Goal: Information Seeking & Learning: Learn about a topic

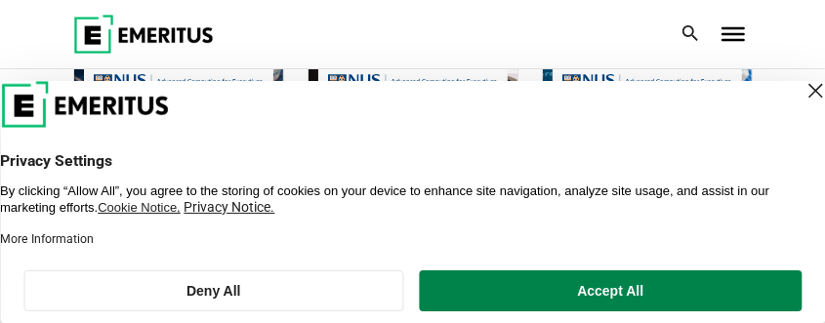
scroll to position [1171, 0]
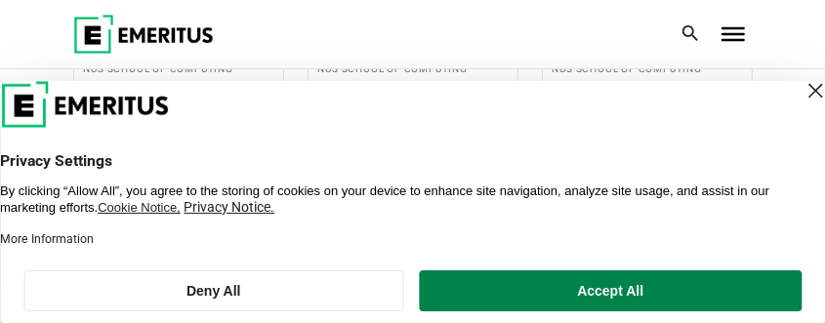
click at [354, 291] on button "Deny All" at bounding box center [213, 290] width 381 height 41
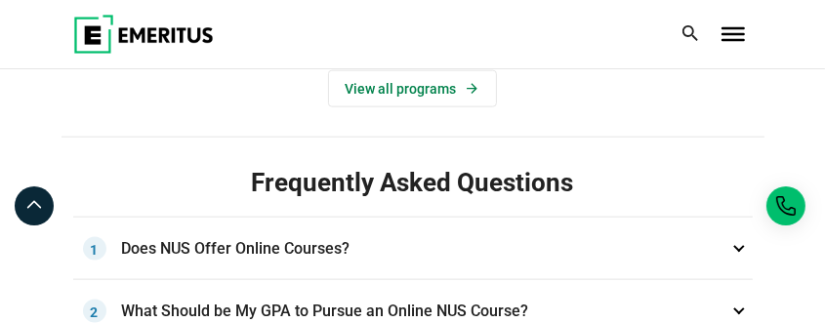
scroll to position [1366, 0]
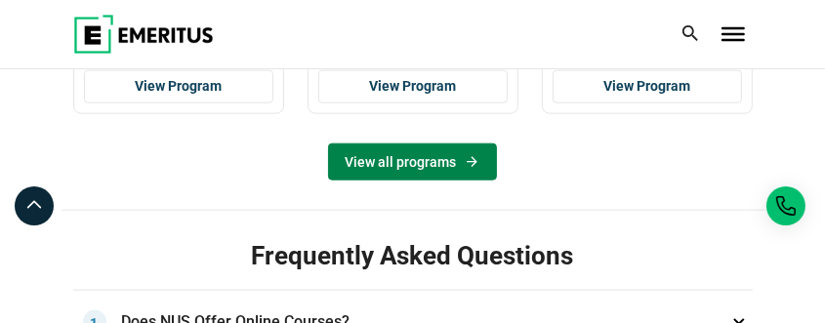
click at [436, 167] on link "View all programs" at bounding box center [412, 162] width 169 height 37
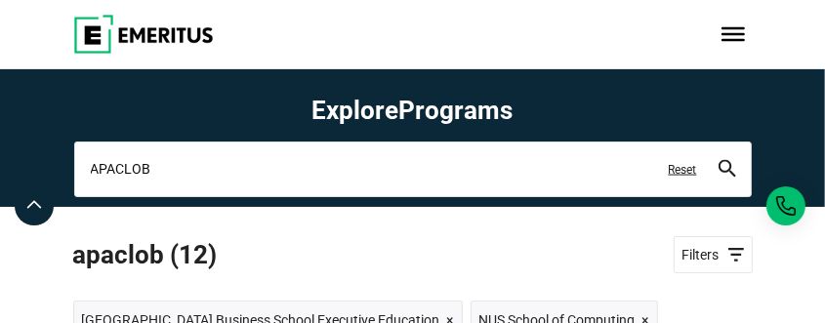
click at [505, 163] on input "APACLOB" at bounding box center [413, 169] width 678 height 55
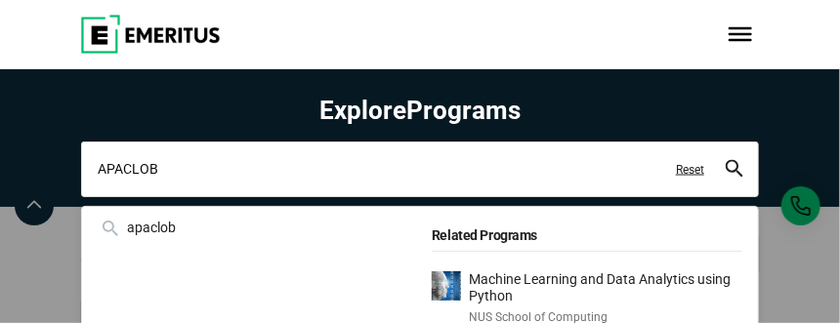
drag, startPoint x: 171, startPoint y: 171, endPoint x: 0, endPoint y: 160, distance: 171.2
click at [81, 160] on div "APACLOB apaclob Related Programs Machine Learning and Data Analytics using Pyth…" at bounding box center [420, 169] width 678 height 55
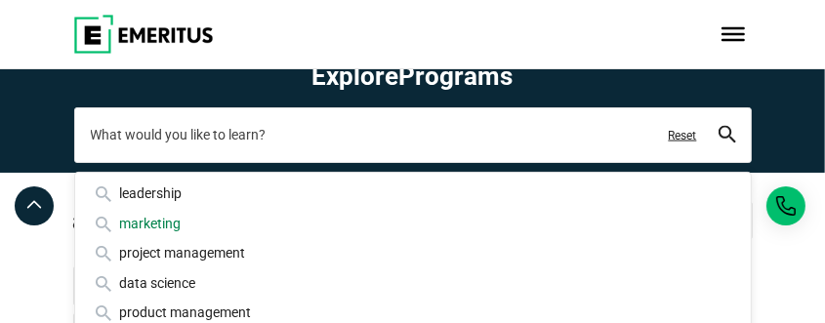
scroll to position [98, 0]
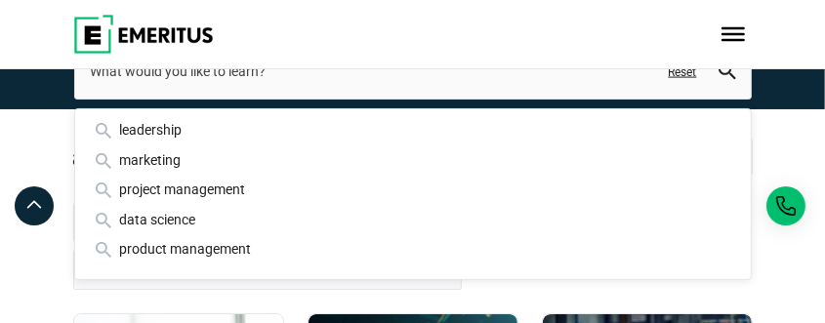
click at [728, 76] on icon "search" at bounding box center [728, 71] width 18 height 18
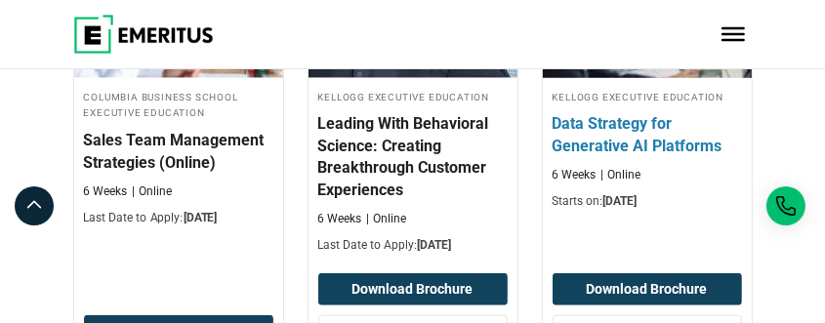
scroll to position [975, 0]
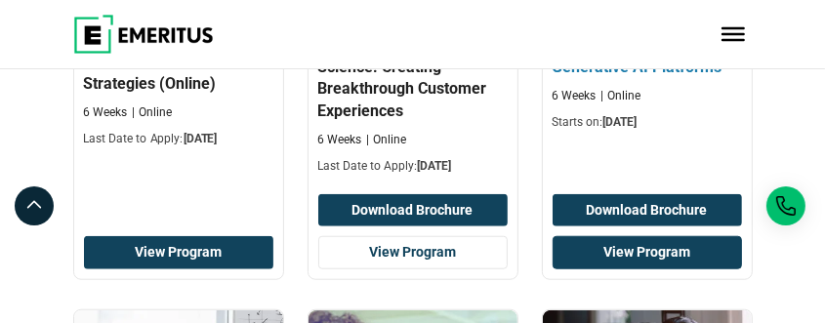
click at [666, 245] on link "View Program" at bounding box center [647, 252] width 189 height 33
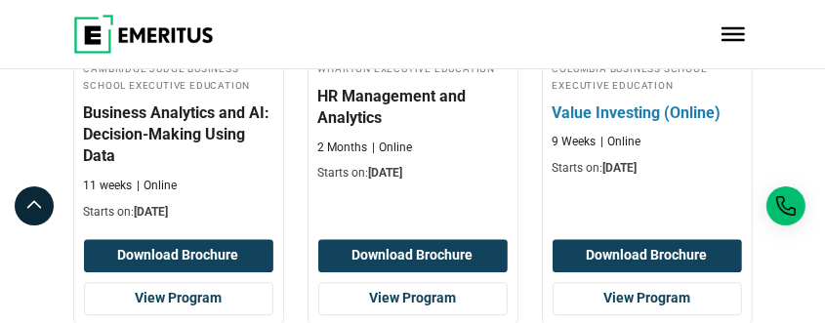
scroll to position [2832, 0]
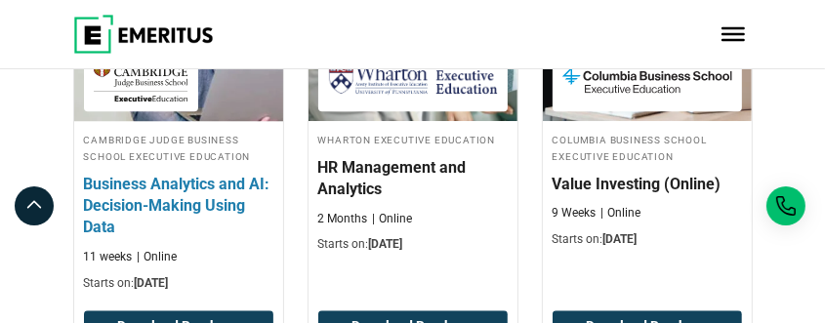
click at [146, 191] on h4 "Business Analytics and AI: Decision-Making Using Data" at bounding box center [178, 206] width 189 height 65
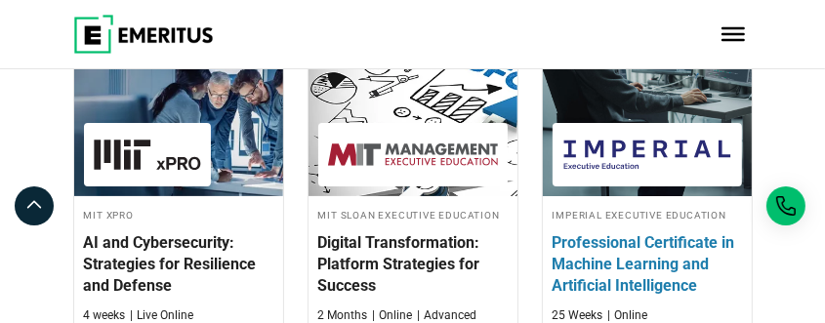
scroll to position [488, 0]
